Goal: Book appointment/travel/reservation

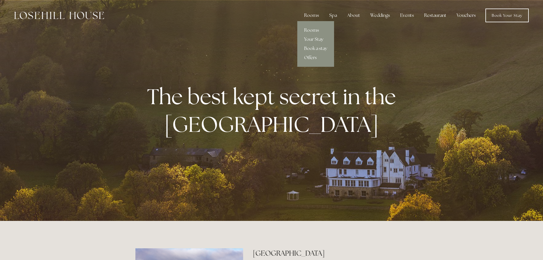
click at [309, 14] on div "Rooms" at bounding box center [312, 15] width 24 height 11
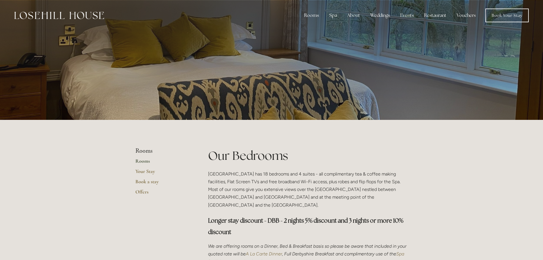
drag, startPoint x: 508, startPoint y: 17, endPoint x: 503, endPoint y: 22, distance: 7.3
click at [508, 17] on link "Book Your Stay" at bounding box center [506, 16] width 43 height 14
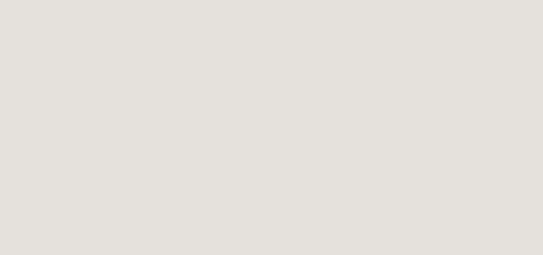
scroll to position [399, 0]
